Goal: Task Accomplishment & Management: Manage account settings

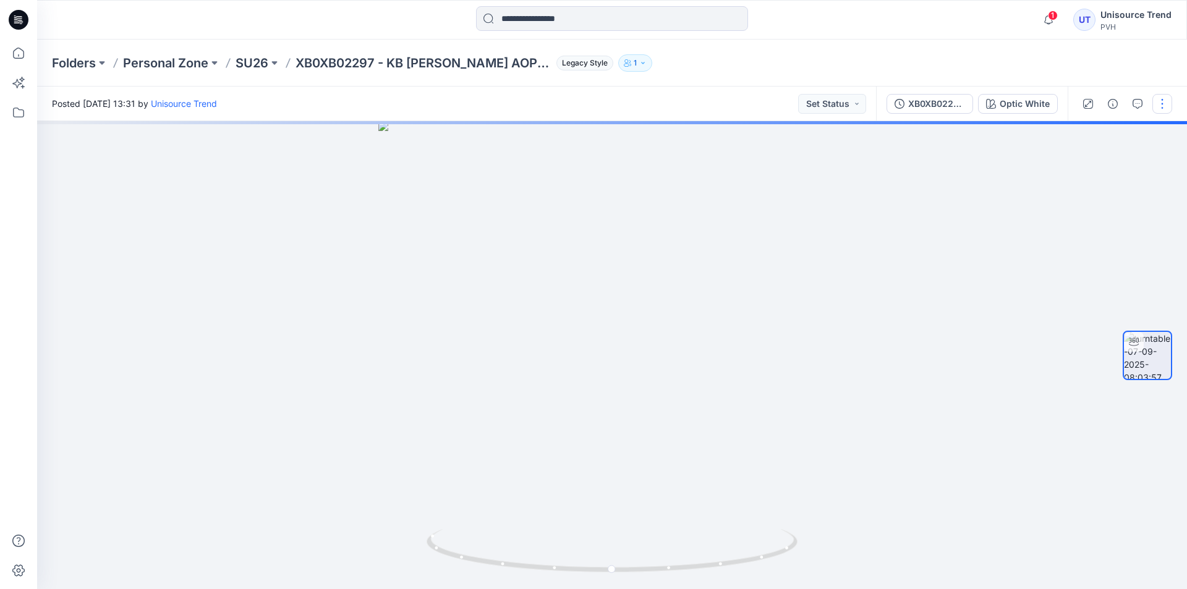
click at [1158, 101] on button "button" at bounding box center [1163, 104] width 20 height 20
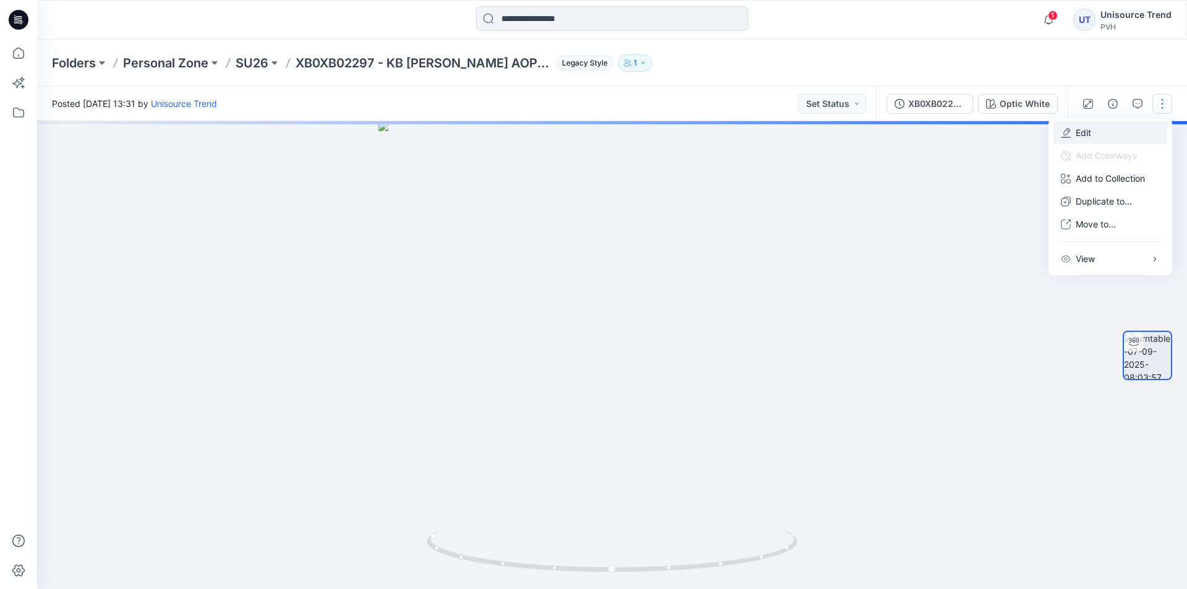
click at [1109, 128] on button "Edit" at bounding box center [1111, 132] width 114 height 23
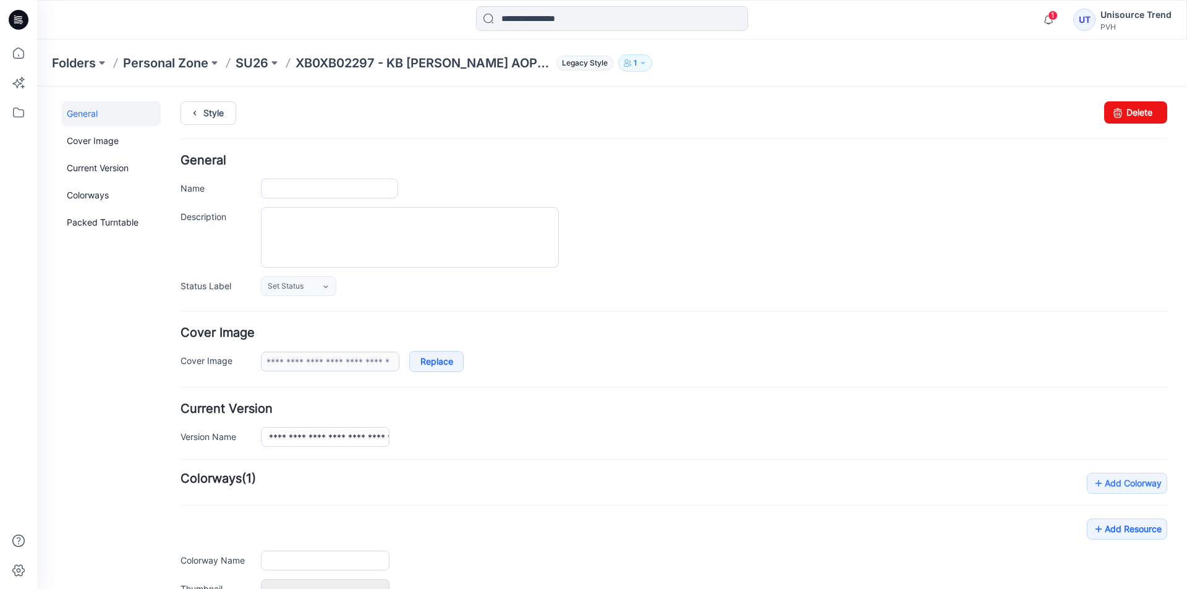
type input "**********"
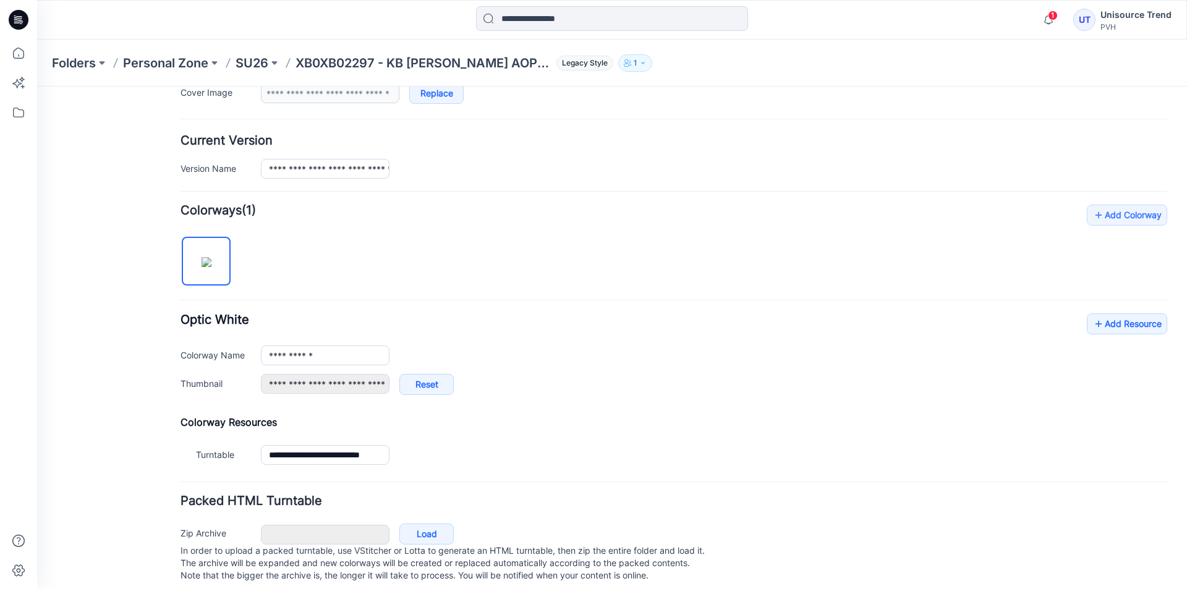
scroll to position [290, 0]
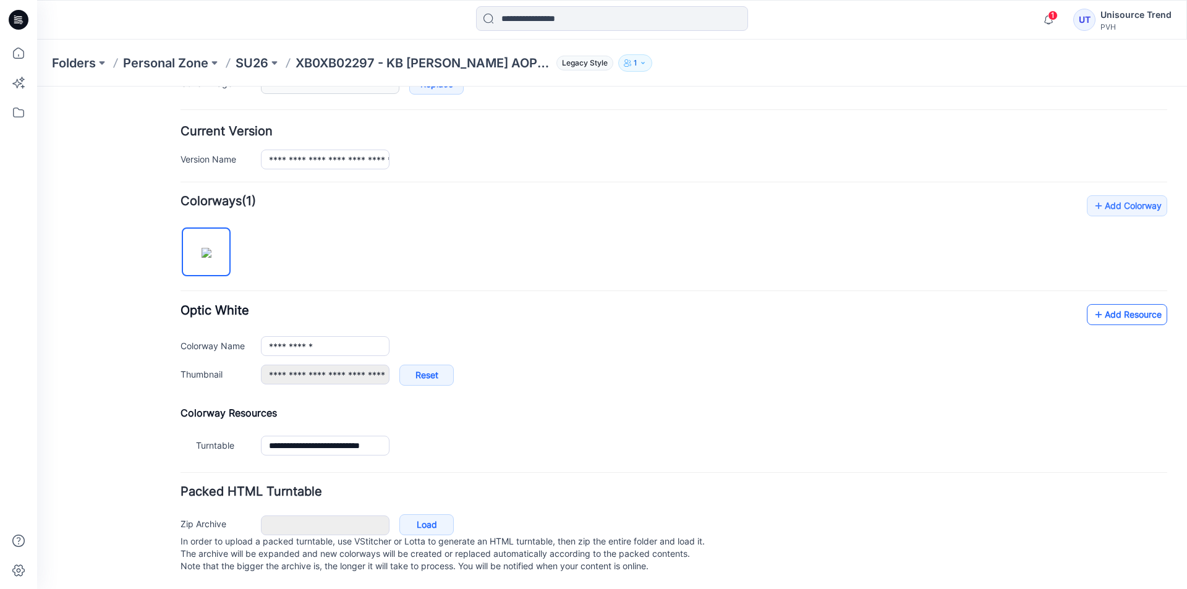
click at [1109, 304] on link "Add Resource" at bounding box center [1127, 314] width 80 height 21
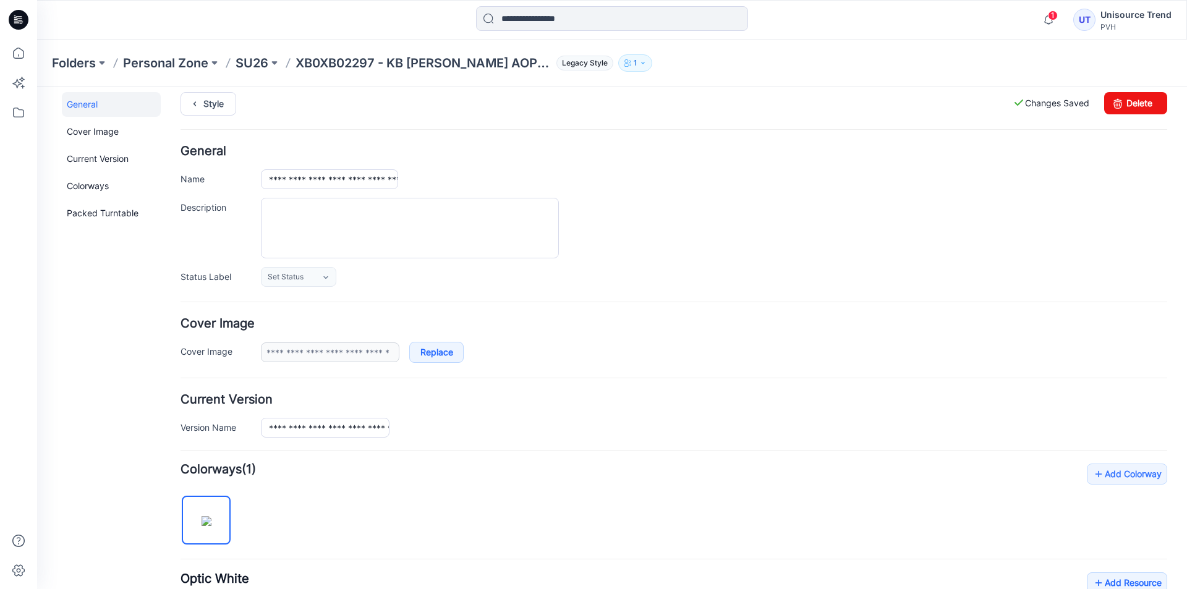
scroll to position [0, 0]
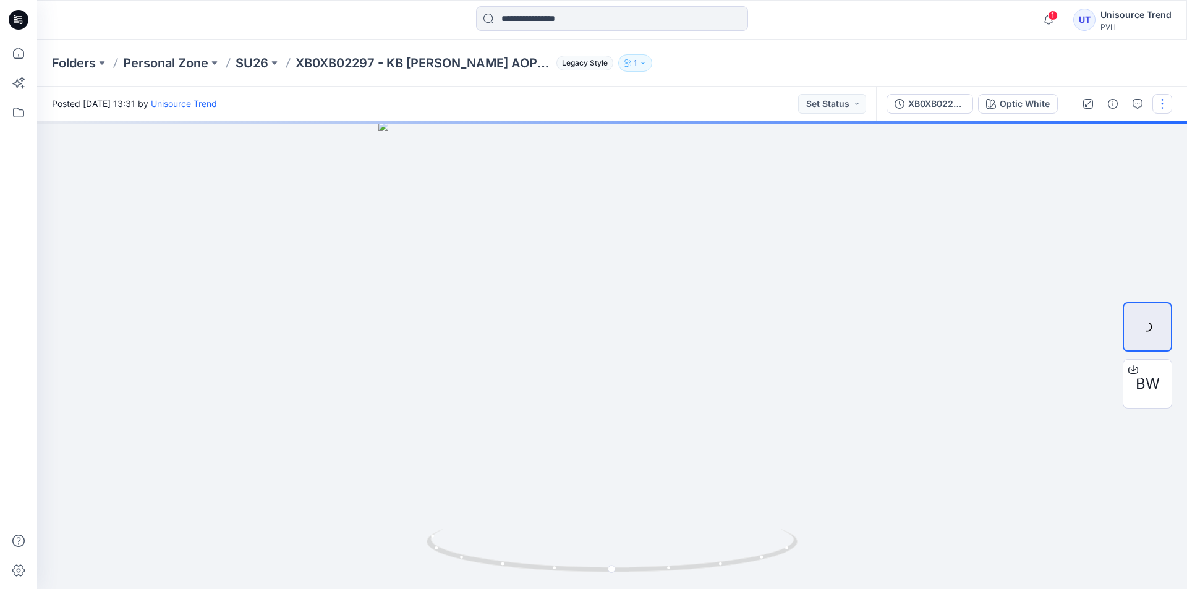
click at [1164, 110] on button "button" at bounding box center [1163, 104] width 20 height 20
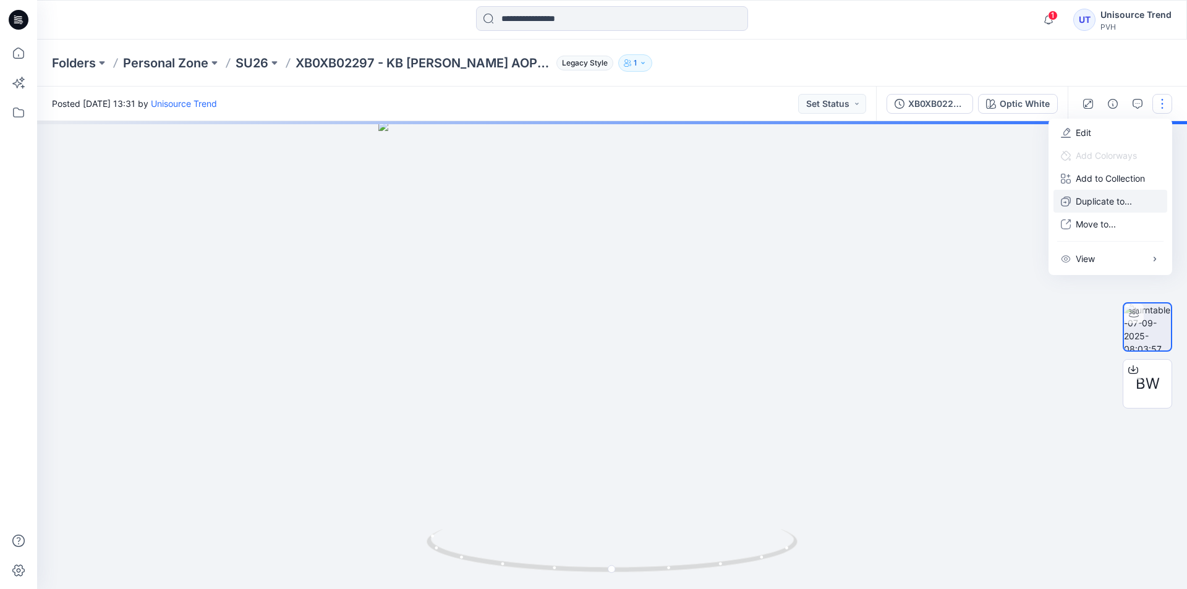
click at [1114, 198] on p "Duplicate to..." at bounding box center [1104, 201] width 56 height 13
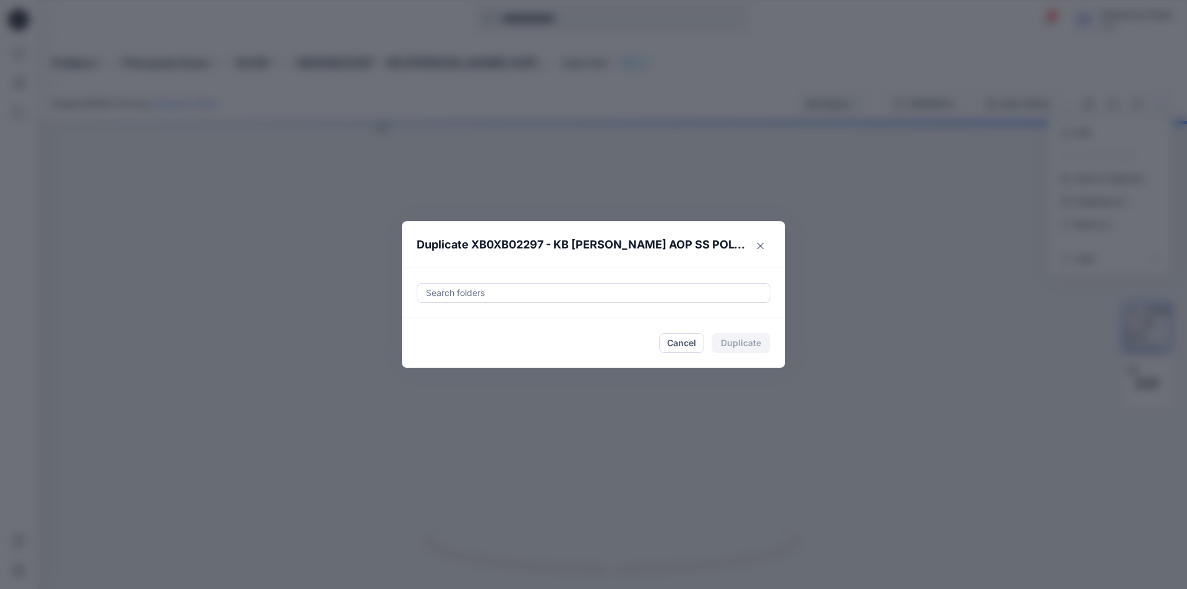
click at [540, 291] on div at bounding box center [594, 293] width 338 height 15
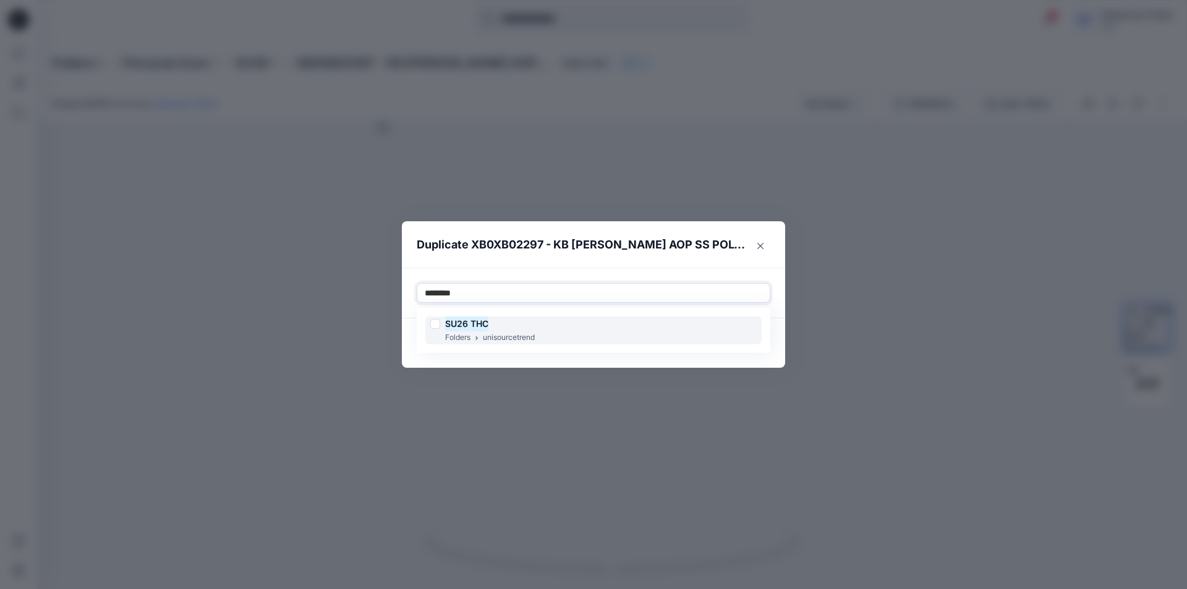
click at [435, 326] on div at bounding box center [435, 324] width 10 height 10
type input "********"
click at [413, 349] on footer "Cancel Duplicate" at bounding box center [593, 342] width 383 height 49
click at [756, 339] on button "Duplicate" at bounding box center [741, 343] width 59 height 20
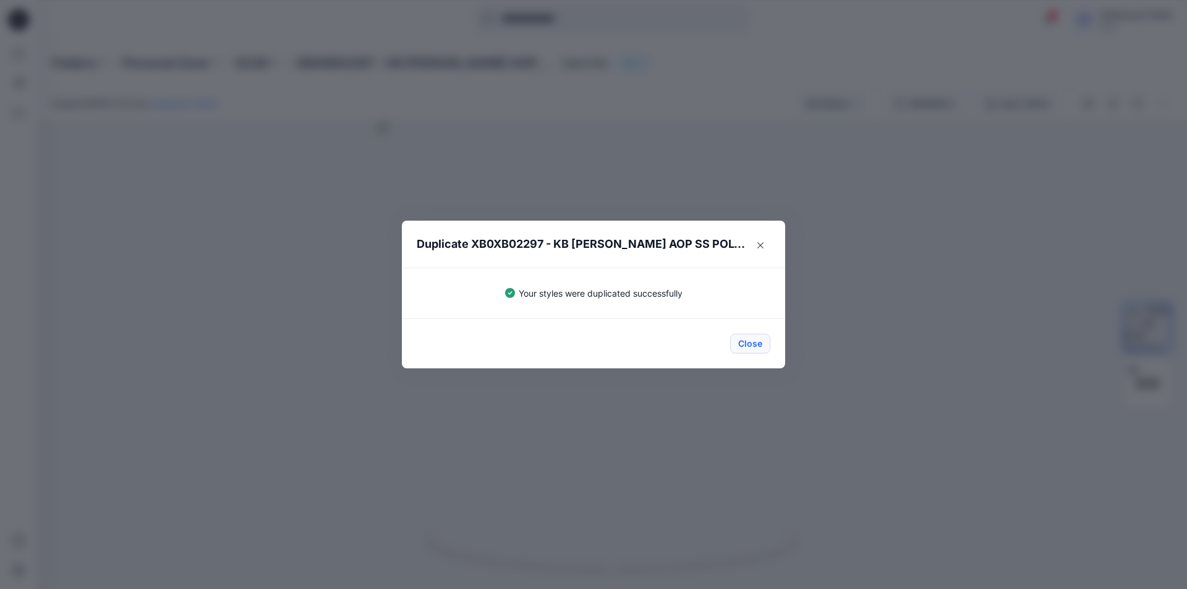
click at [742, 341] on button "Close" at bounding box center [750, 344] width 40 height 20
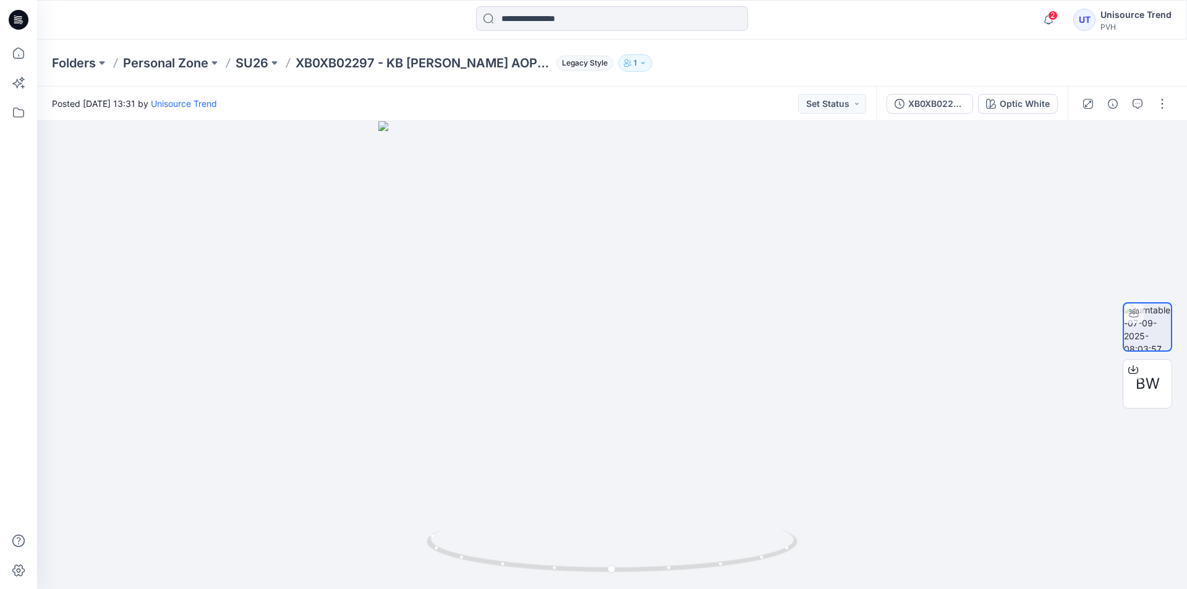
click at [9, 20] on icon at bounding box center [19, 20] width 20 height 40
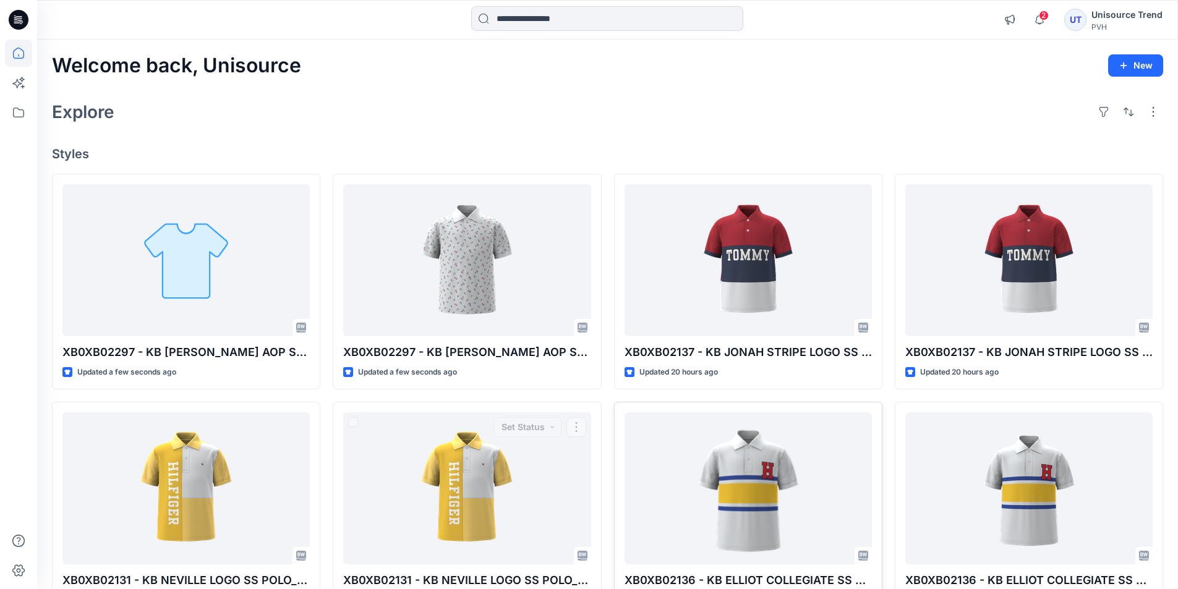
click at [758, 408] on div "XB0XB02136 - KB ELLIOT COLLEGIATE SS POLO_proto Updated 2 days ago" at bounding box center [748, 510] width 268 height 216
